Goal: Navigation & Orientation: Find specific page/section

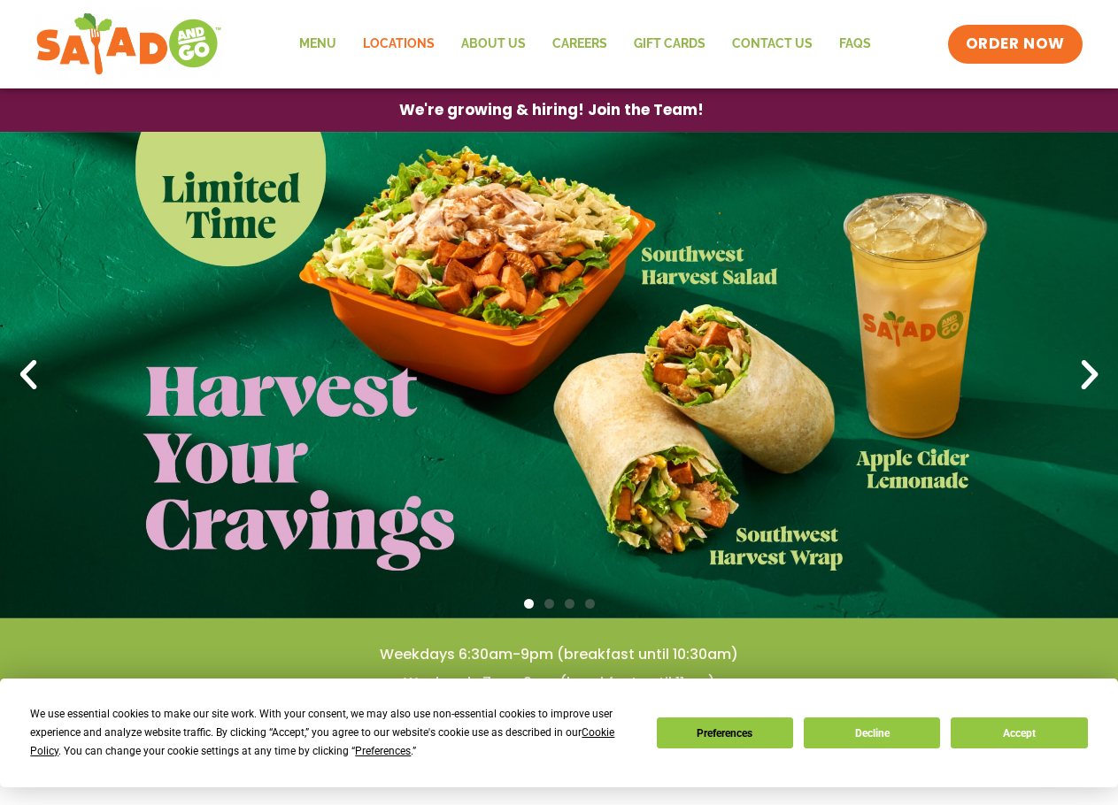
click at [412, 42] on link "Locations" at bounding box center [399, 44] width 98 height 41
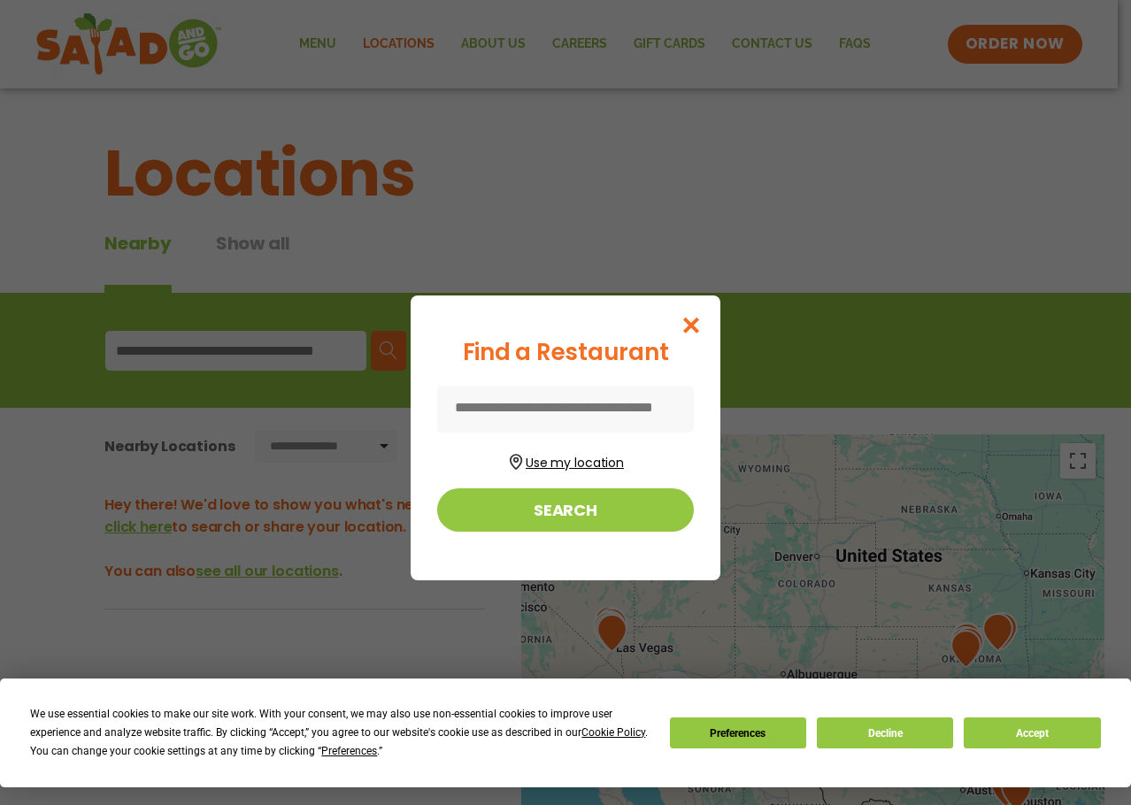
click at [563, 462] on button "Use my location" at bounding box center [565, 461] width 257 height 24
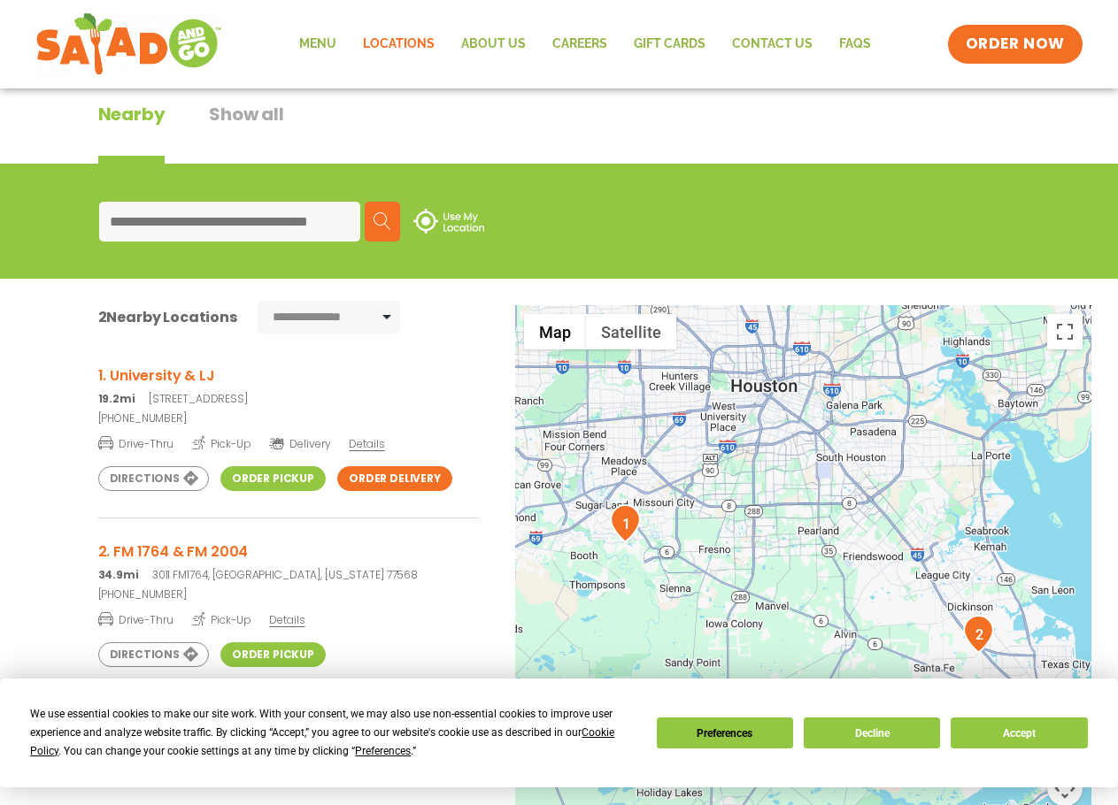
scroll to position [177, 0]
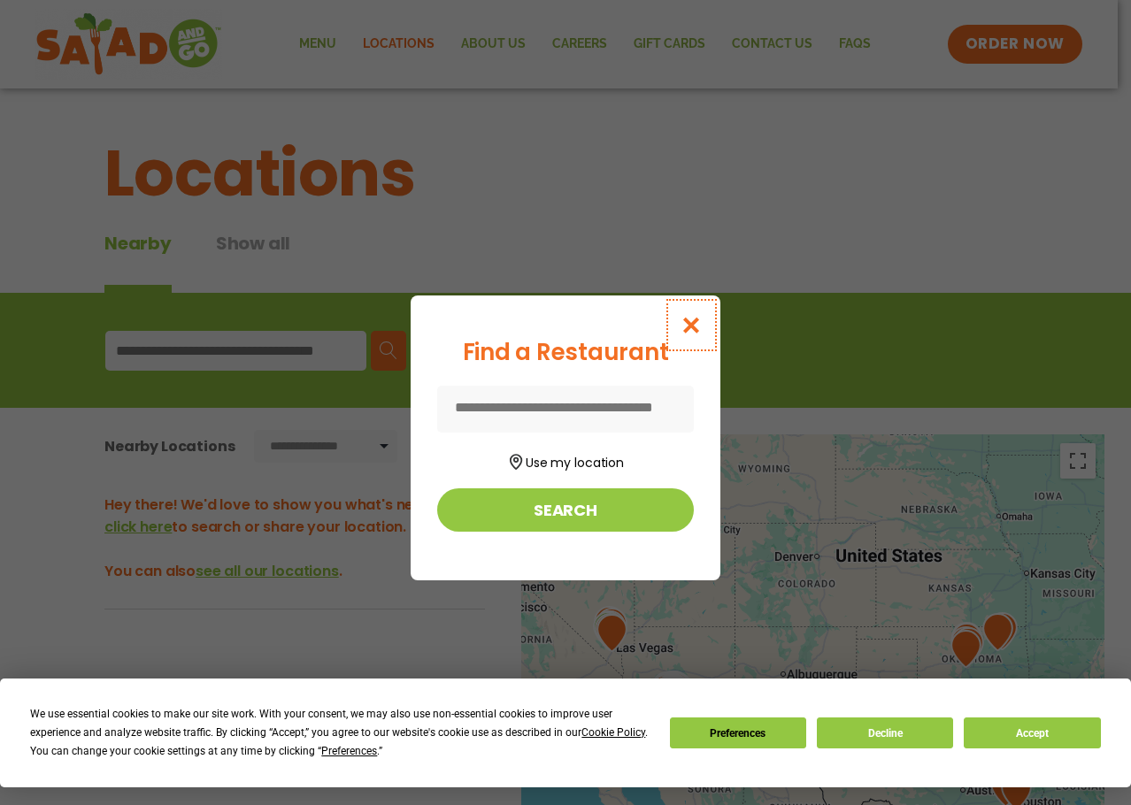
click at [683, 329] on icon "Close modal" at bounding box center [692, 325] width 22 height 19
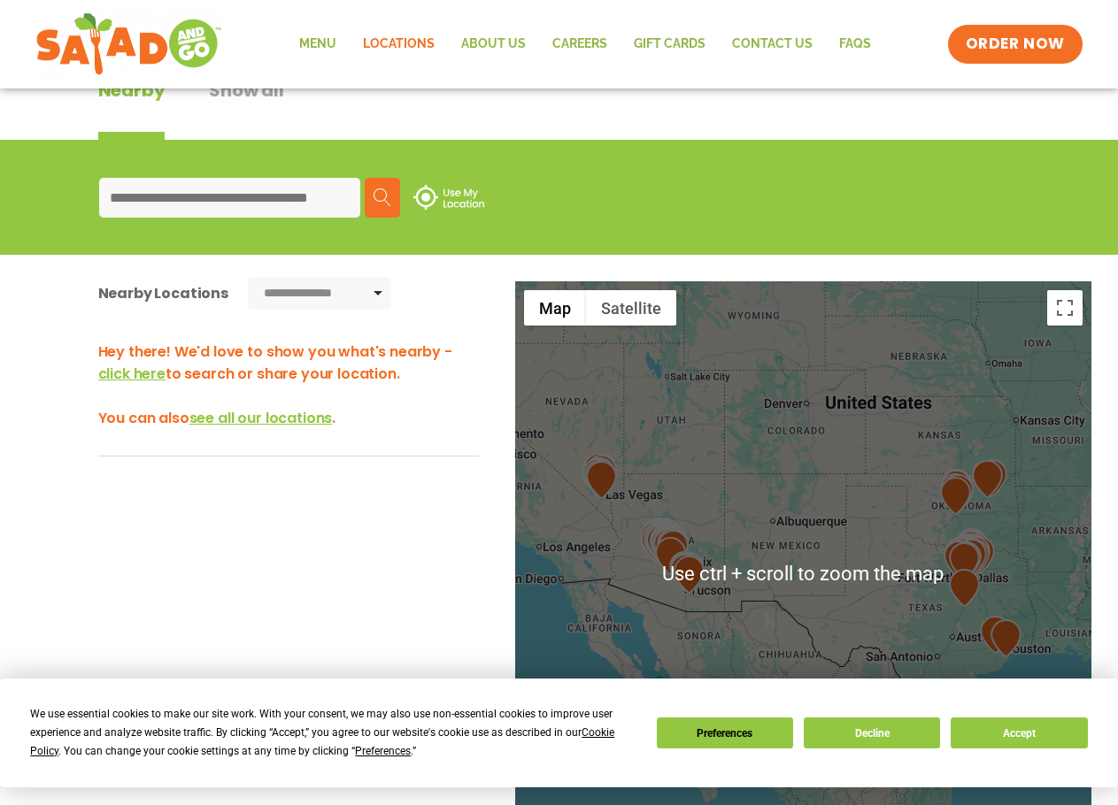
scroll to position [89, 0]
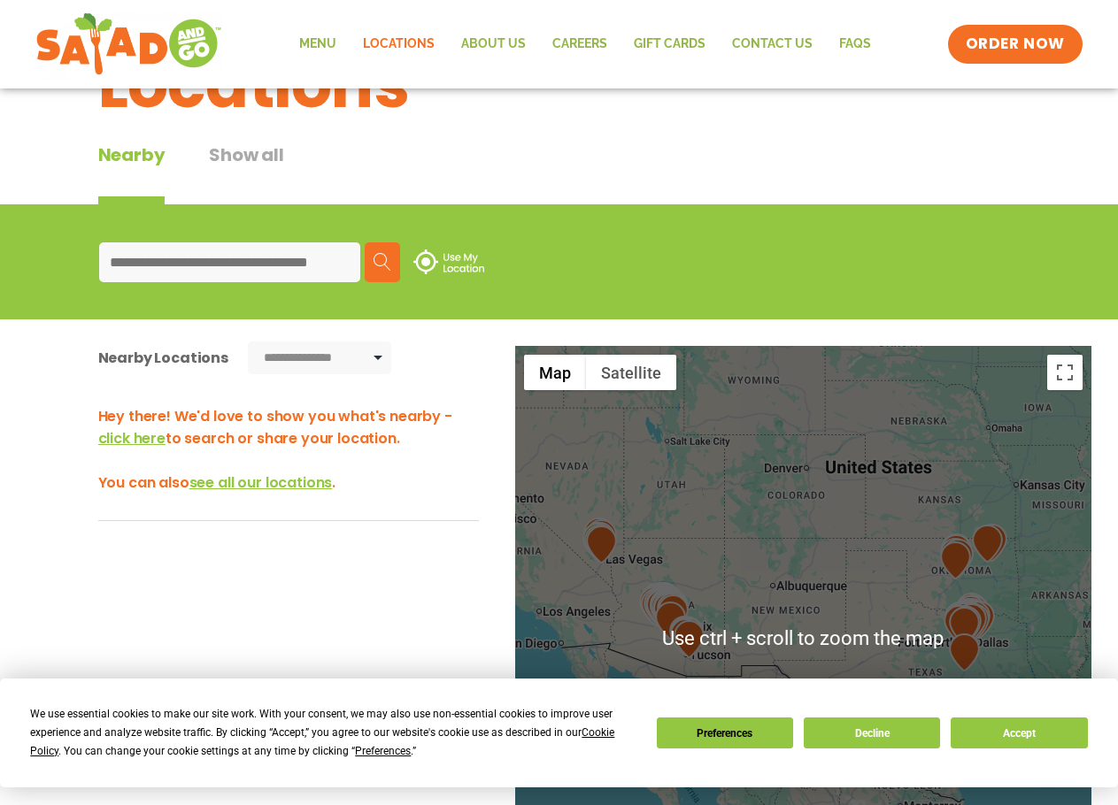
click at [186, 252] on input at bounding box center [229, 263] width 261 height 40
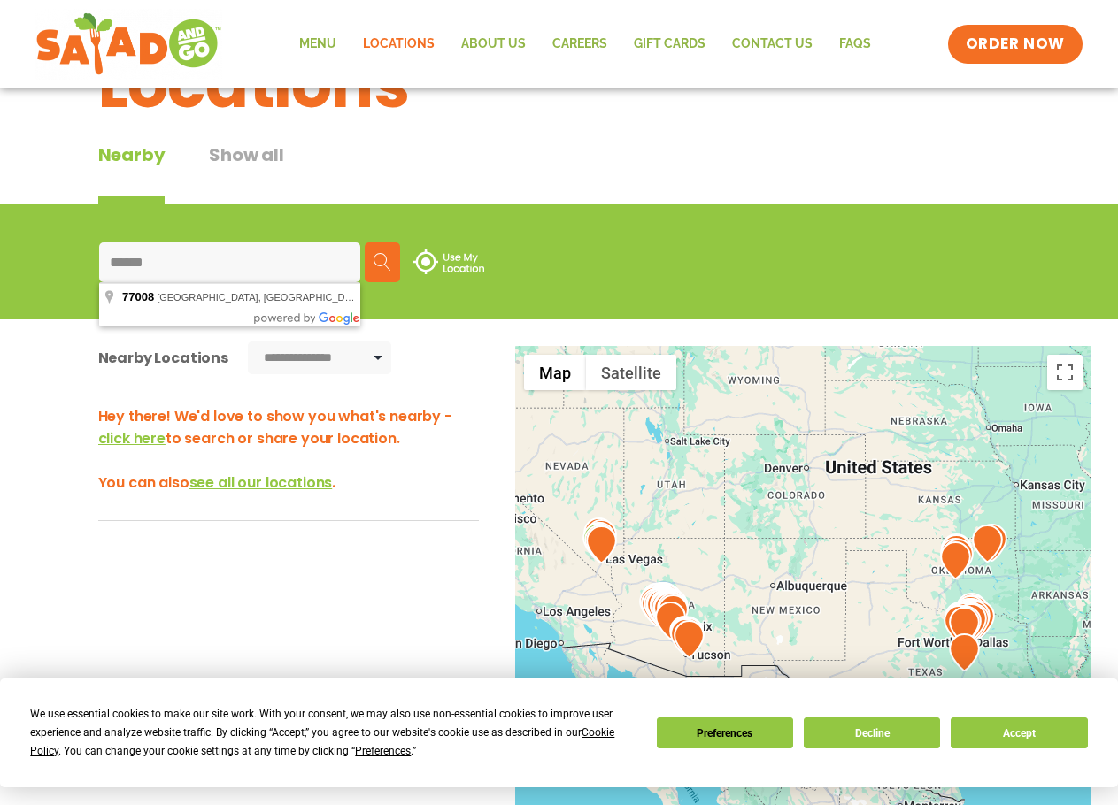
type input "*****"
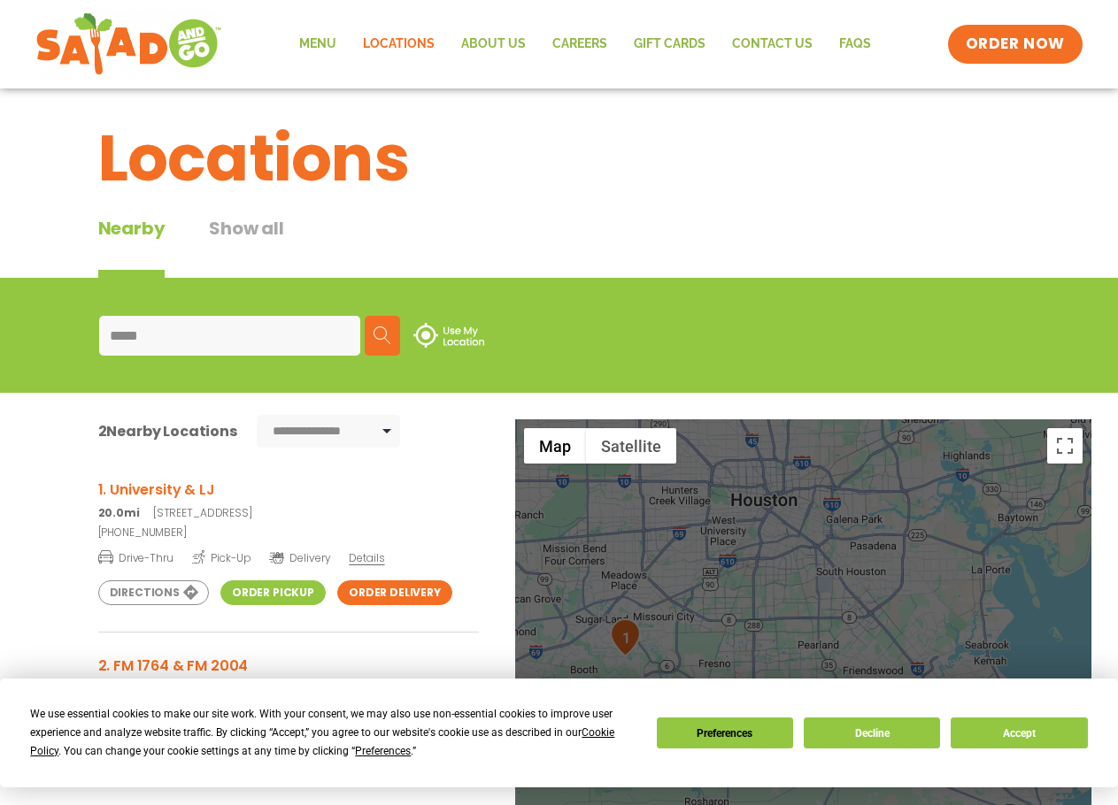
scroll to position [0, 0]
